Goal: Task Accomplishment & Management: Use online tool/utility

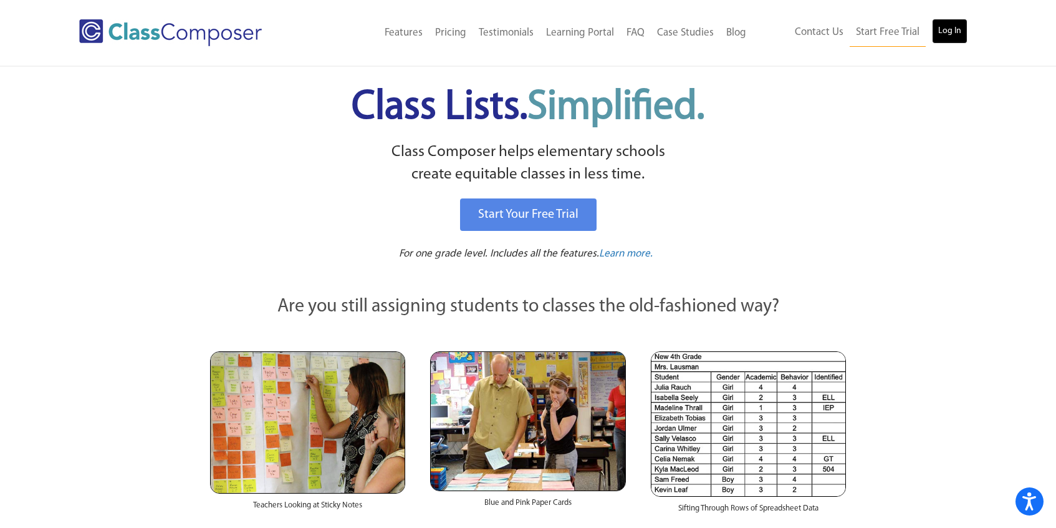
click at [949, 33] on link "Log In" at bounding box center [950, 31] width 36 height 25
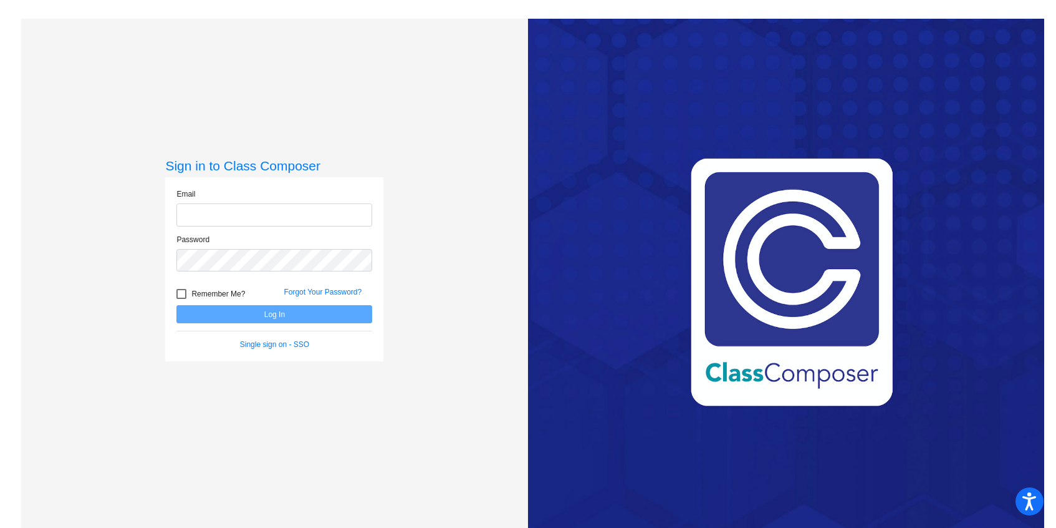
type input "[EMAIL_ADDRESS][DOMAIN_NAME]"
click at [233, 316] on button "Log In" at bounding box center [274, 314] width 196 height 18
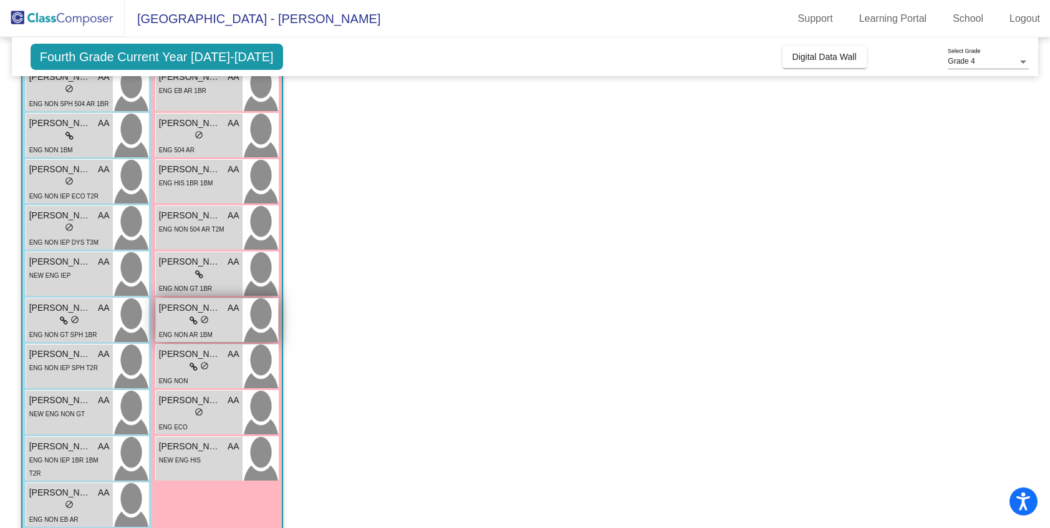
scroll to position [730, 0]
click at [74, 463] on div "ENG NON IEP 1BR 1BM T2R" at bounding box center [69, 465] width 80 height 26
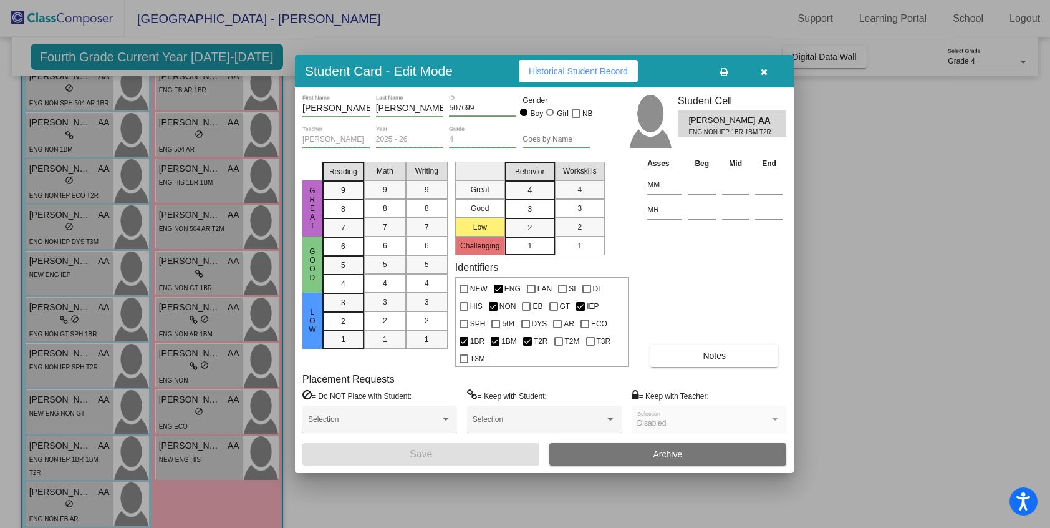
click at [326, 495] on div at bounding box center [525, 264] width 1050 height 528
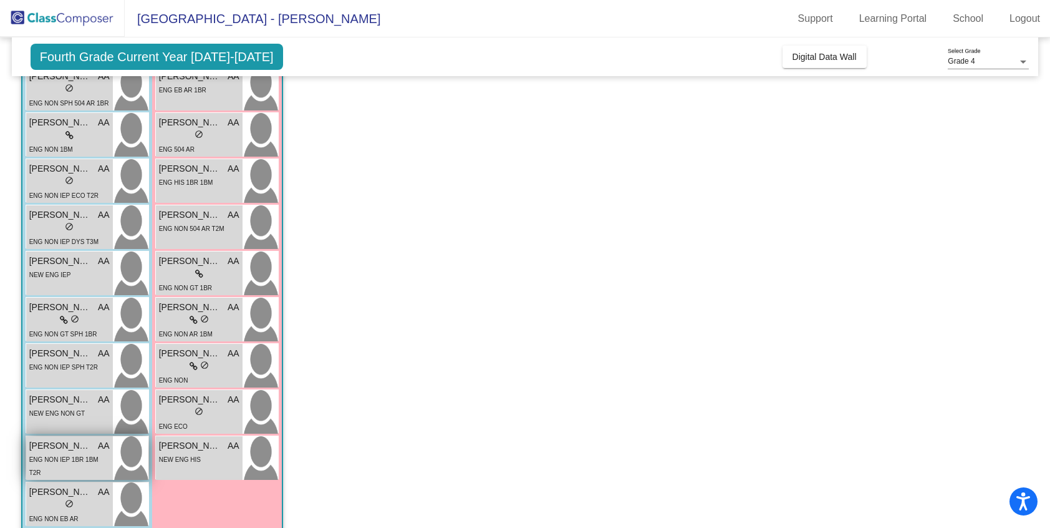
click at [77, 448] on span "Riley Vanham" at bounding box center [60, 445] width 62 height 13
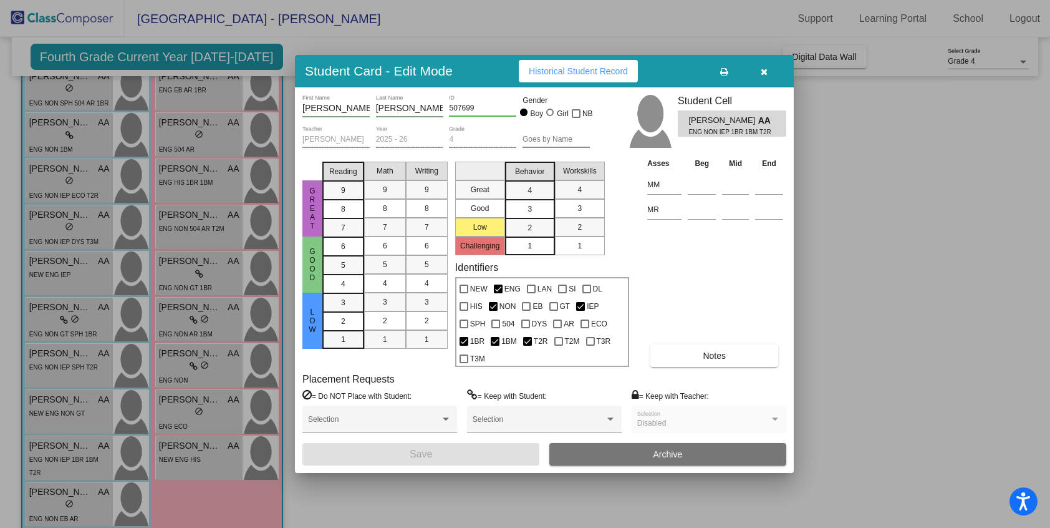
click at [347, 503] on div at bounding box center [525, 264] width 1050 height 528
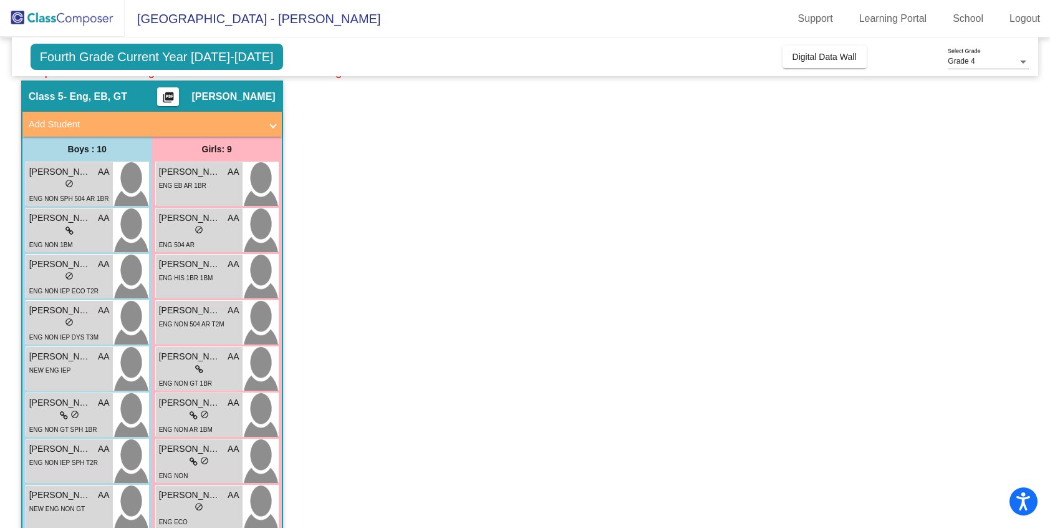
scroll to position [639, 0]
